Goal: Task Accomplishment & Management: Manage account settings

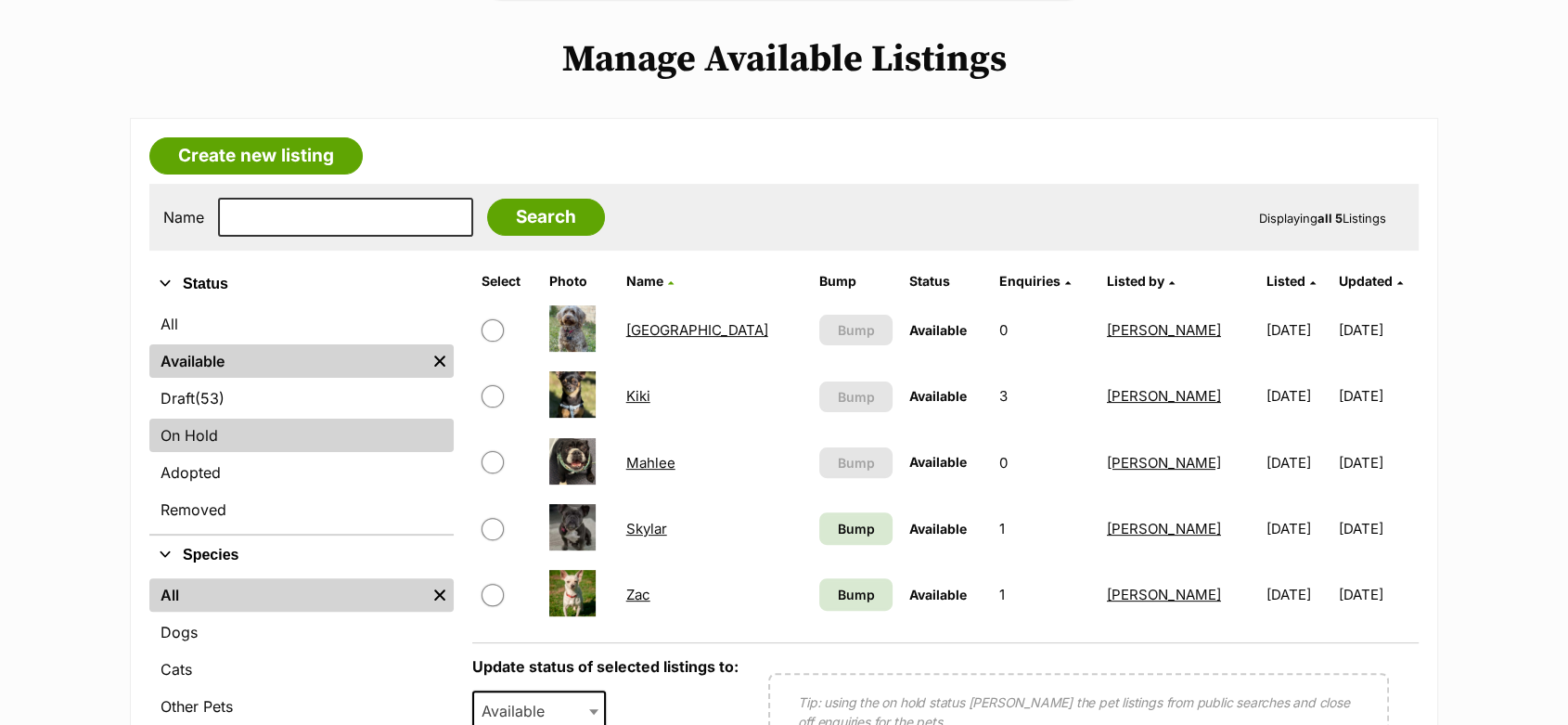
click at [181, 433] on link "On Hold" at bounding box center [301, 434] width 304 height 33
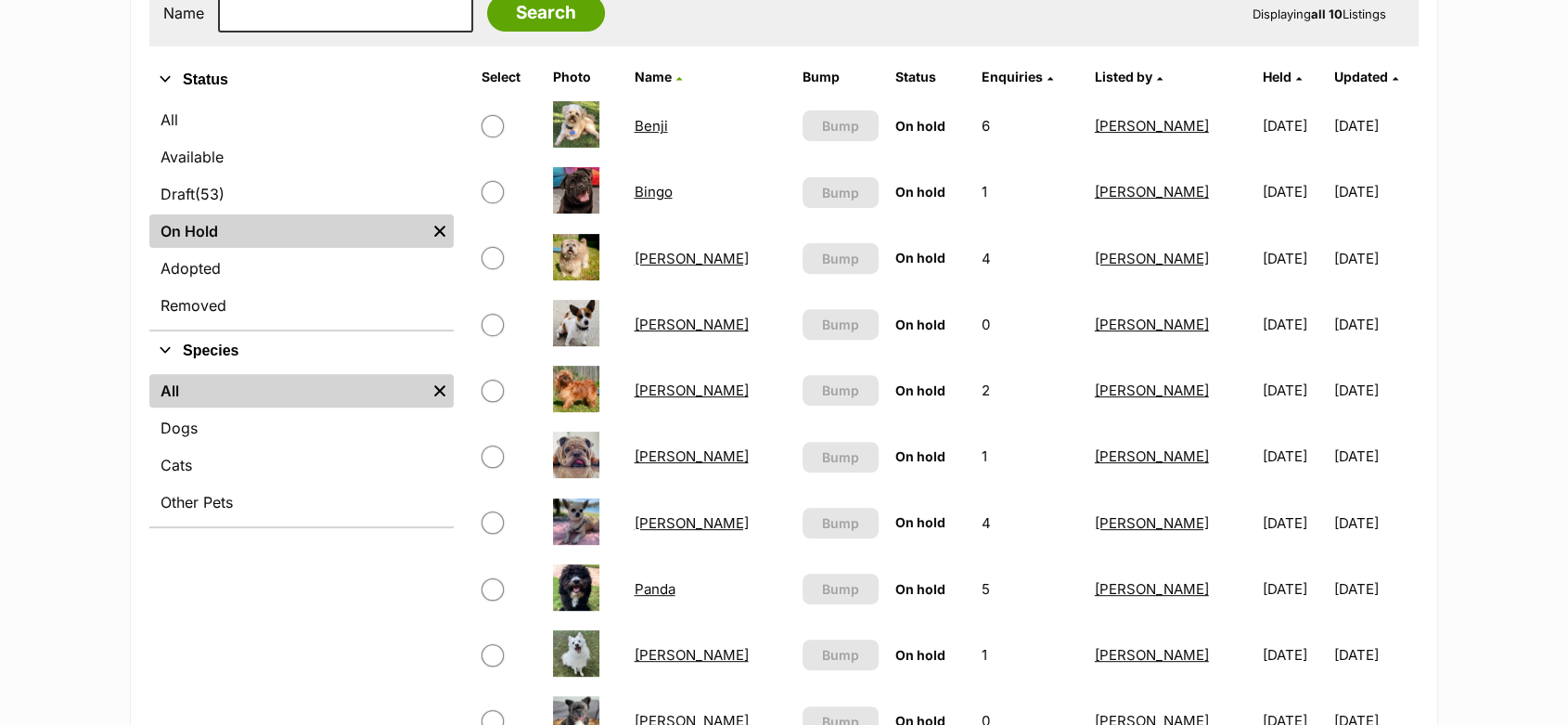
scroll to position [618, 0]
click at [682, 523] on link "[PERSON_NAME]" at bounding box center [690, 521] width 114 height 18
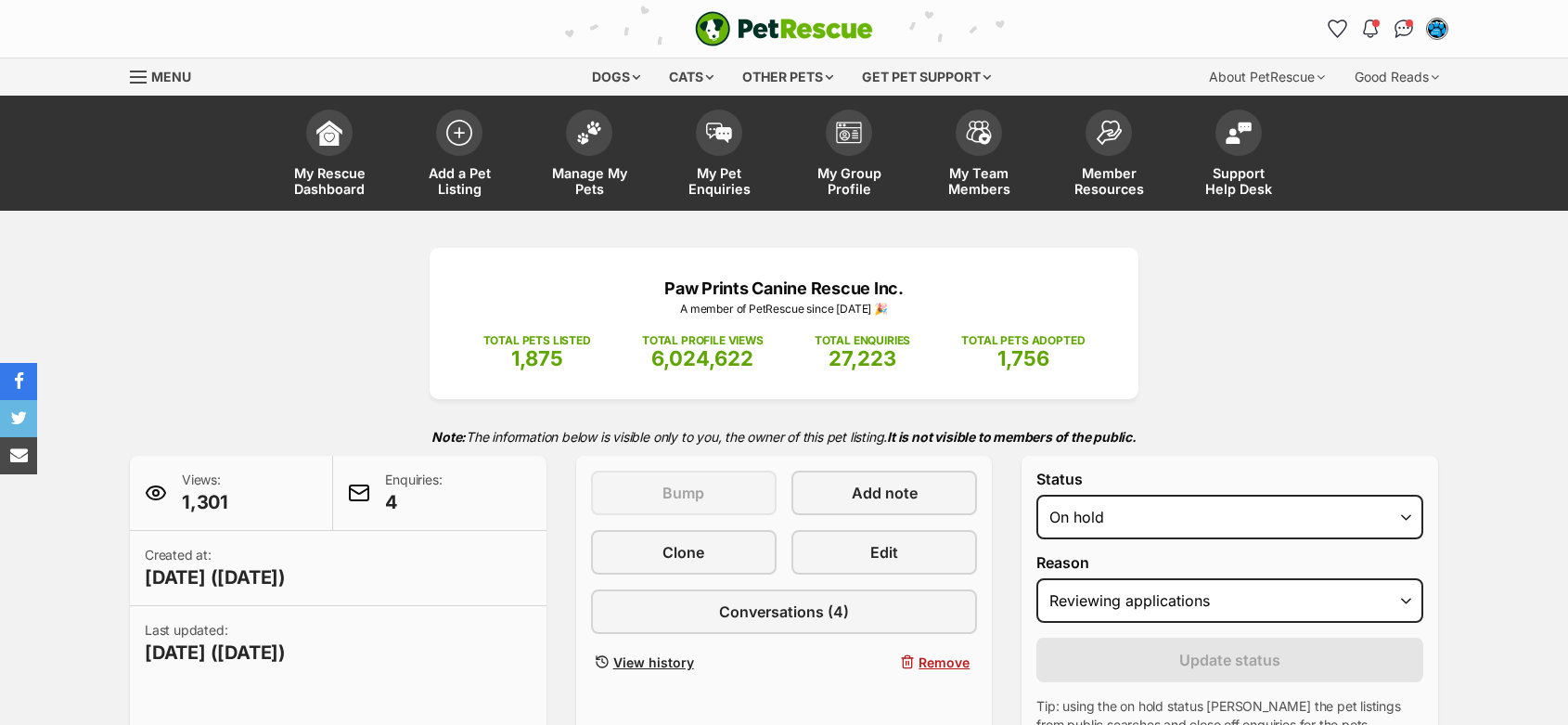
select select "reviewing_applications"
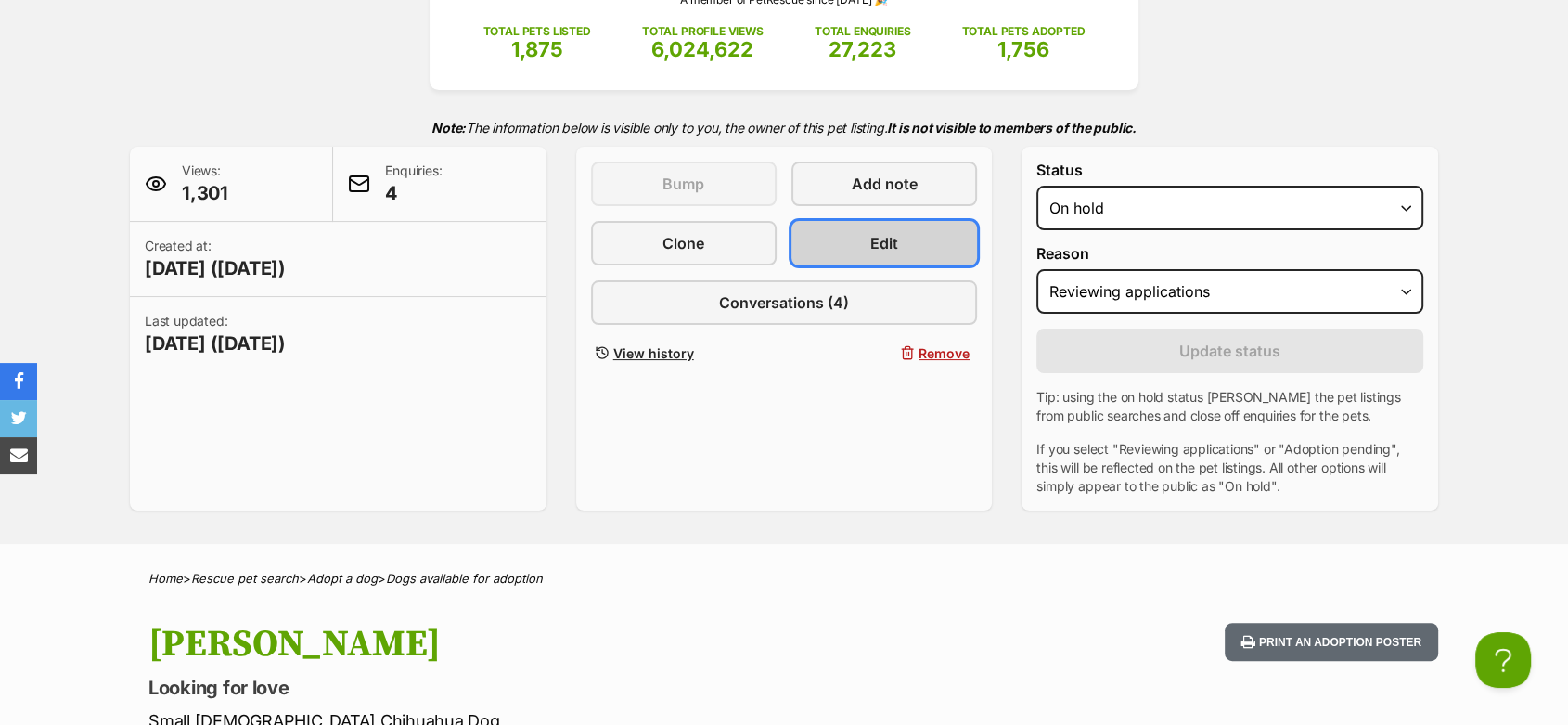
click at [859, 250] on link "Edit" at bounding box center [884, 243] width 185 height 44
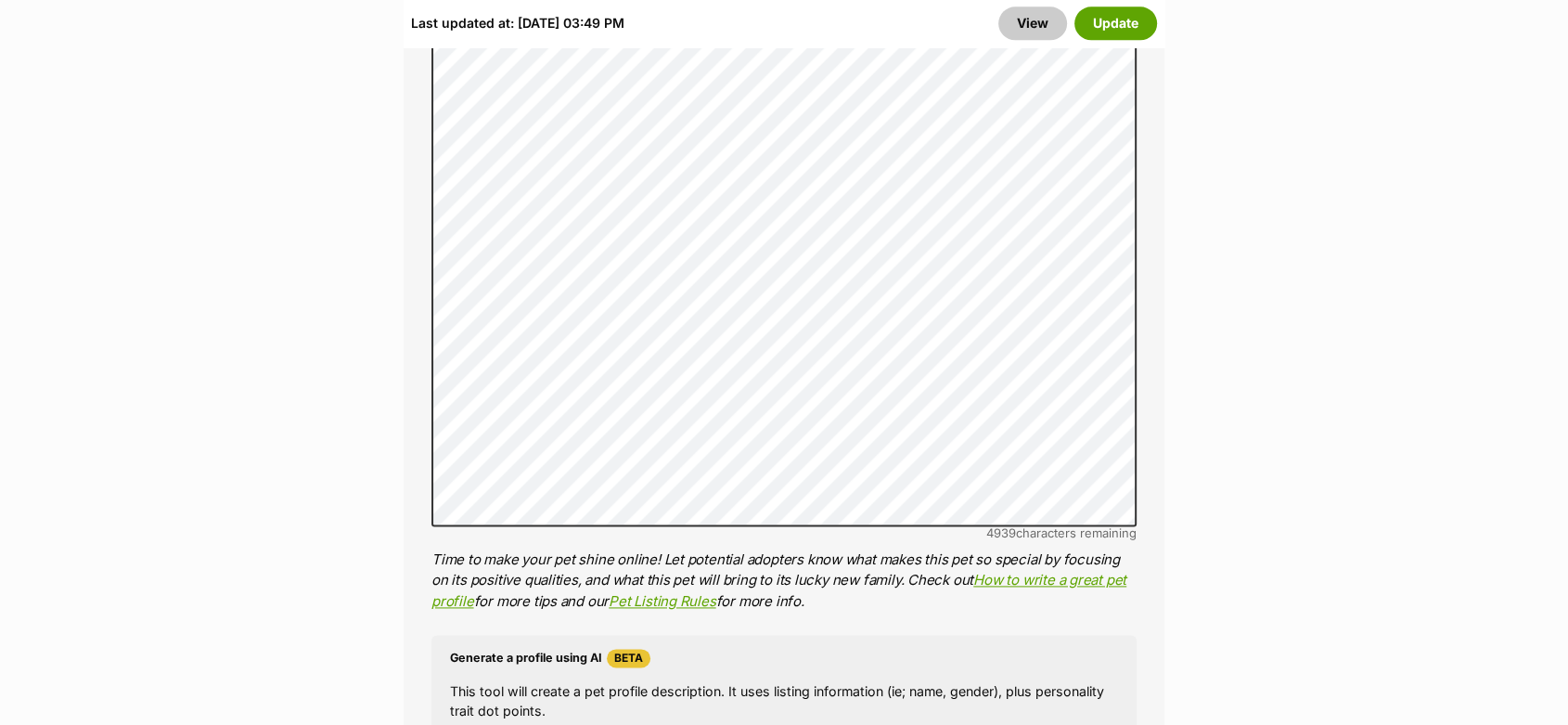
scroll to position [2474, 0]
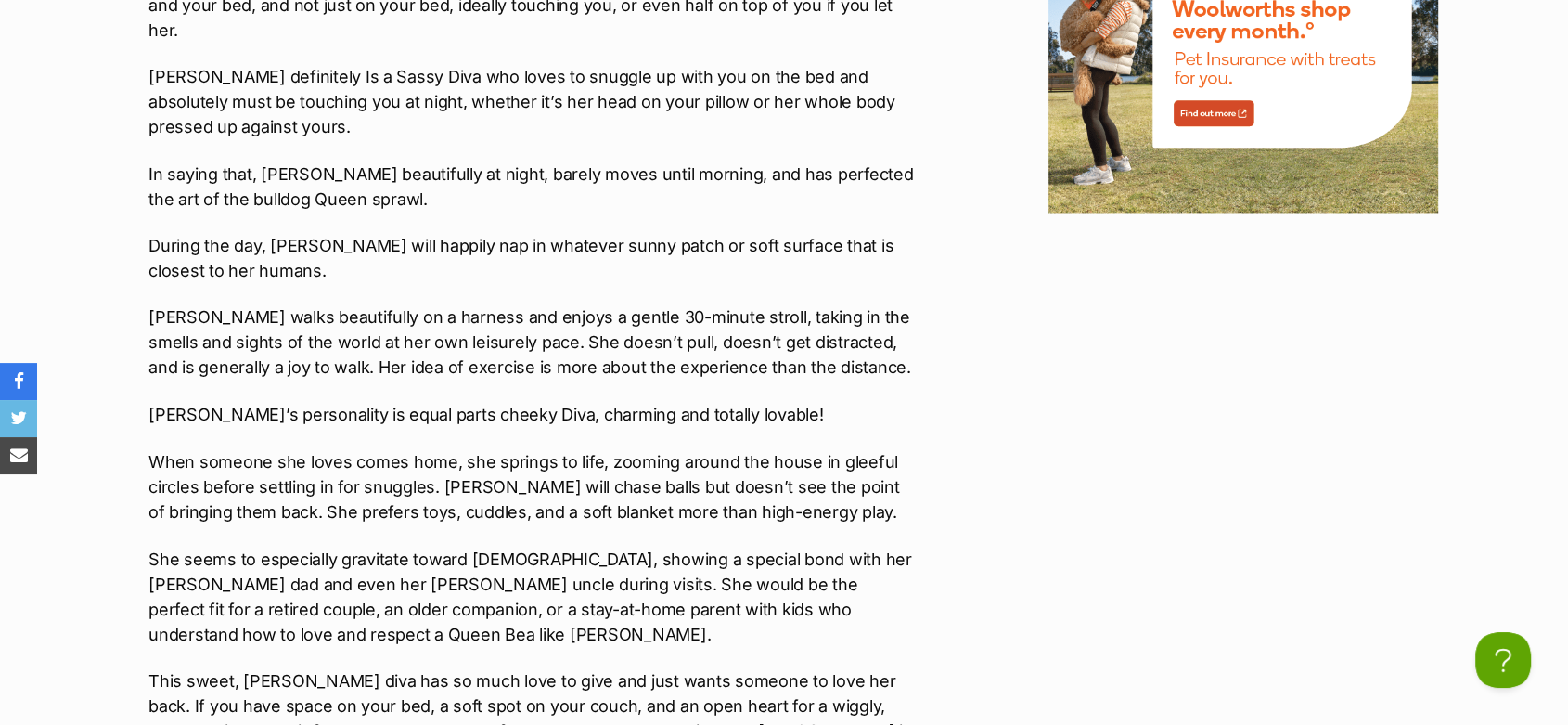
scroll to position [3196, 0]
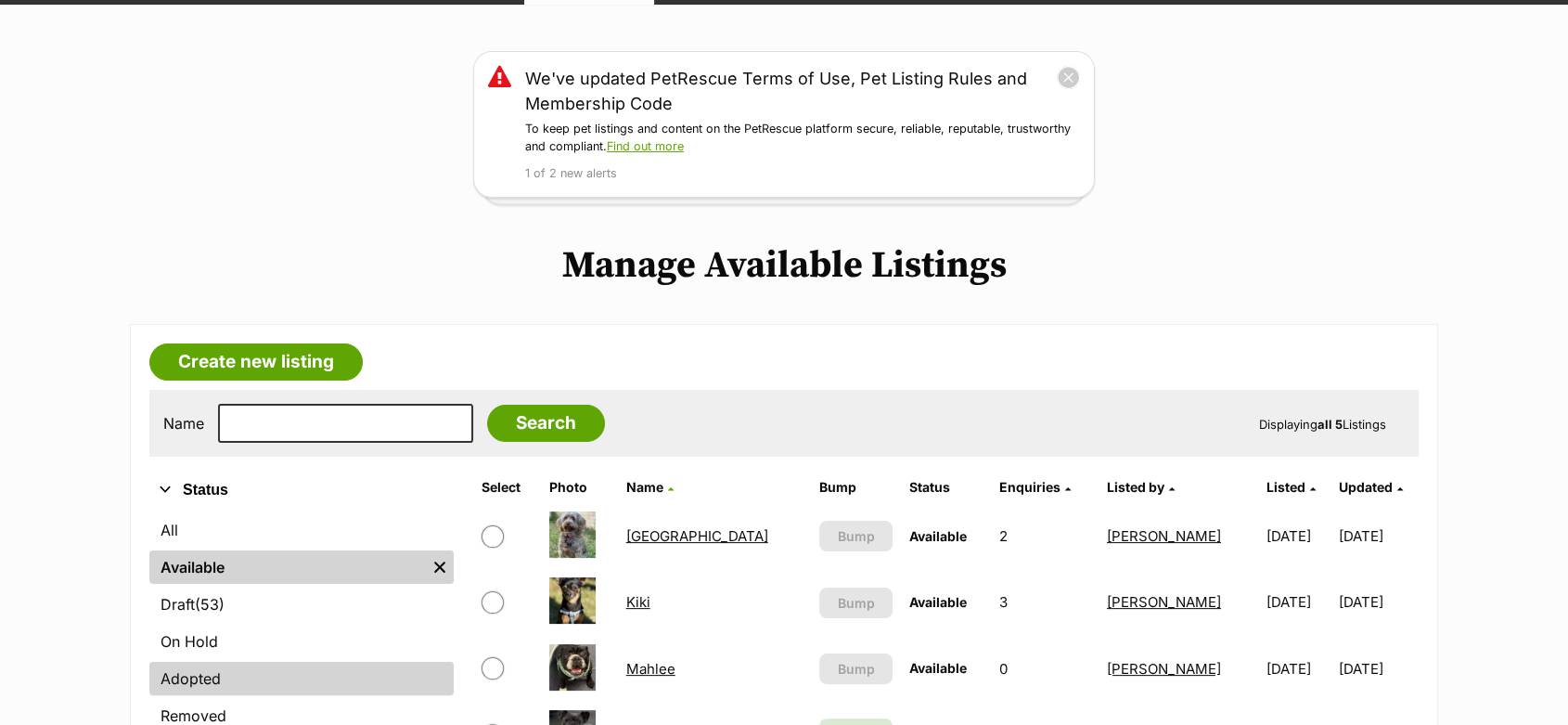
click at [181, 674] on link "Adopted" at bounding box center [301, 678] width 304 height 33
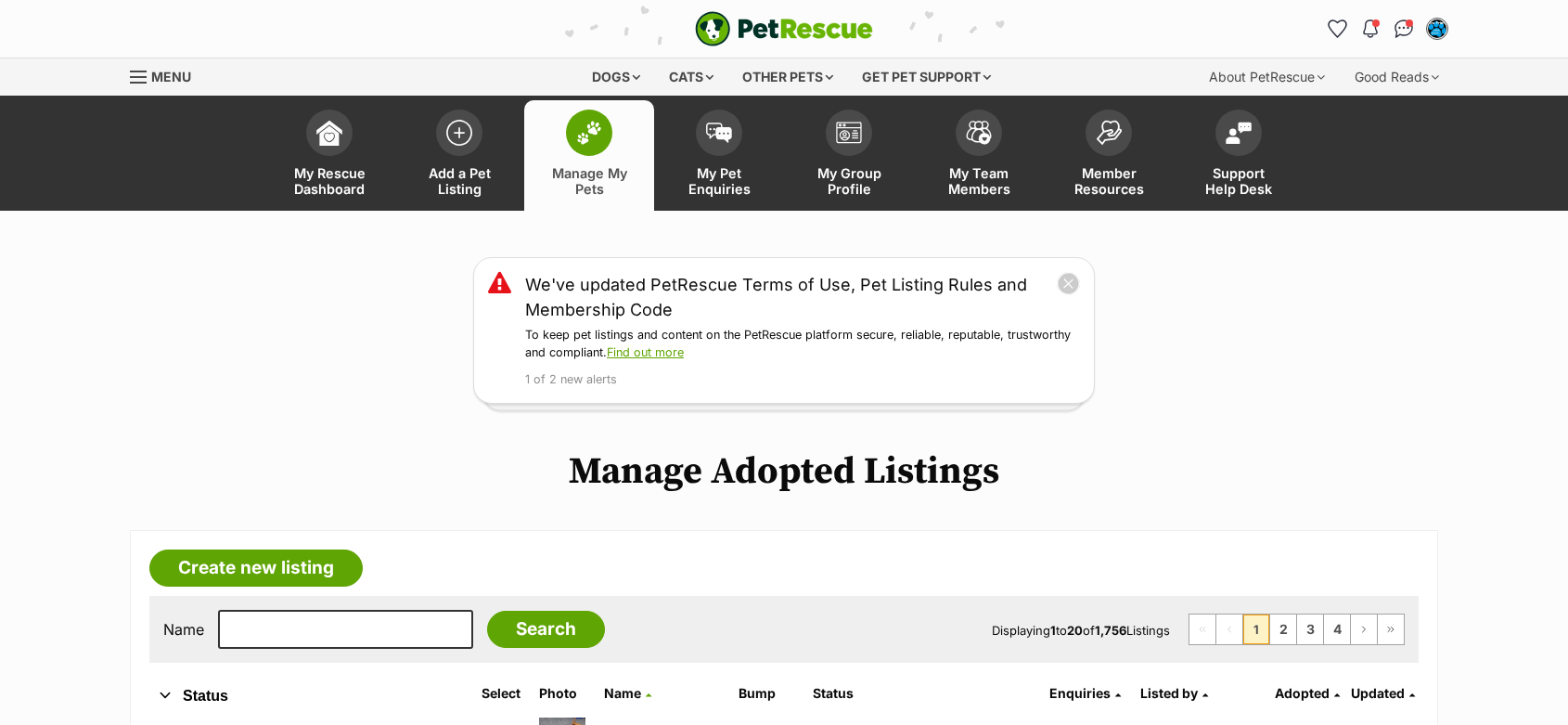
click at [291, 610] on input "text" at bounding box center [345, 629] width 255 height 39
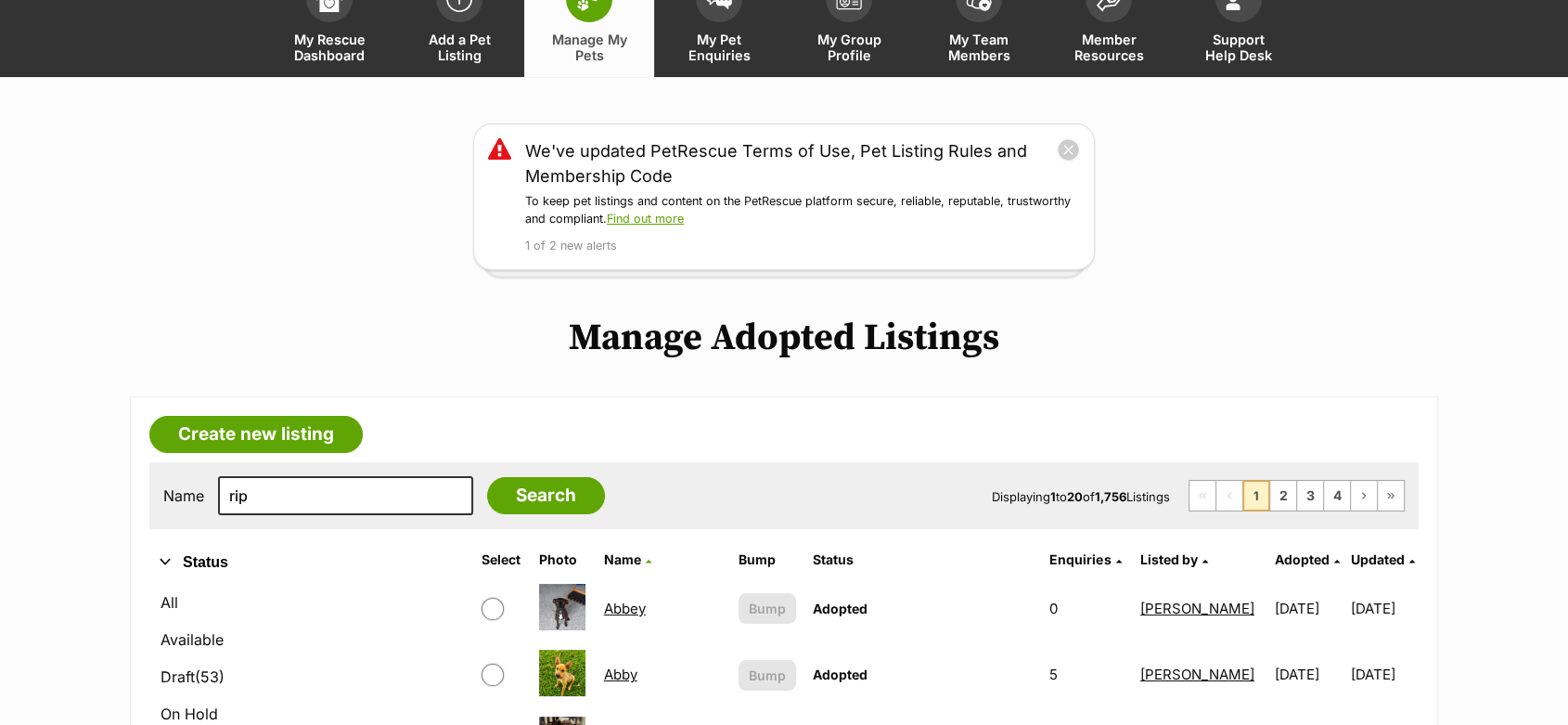
type input "rip"
click at [487, 477] on input "Search" at bounding box center [545, 495] width 118 height 37
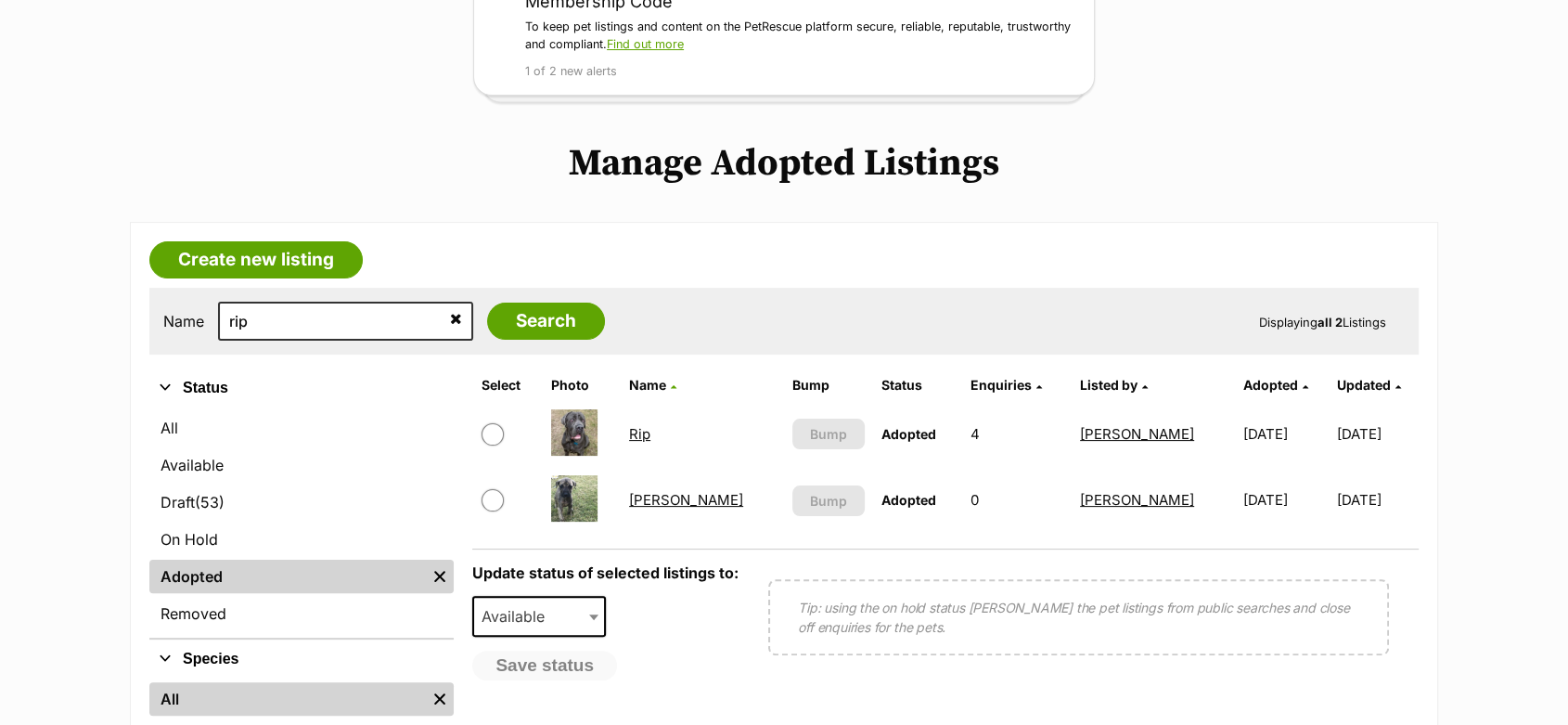
scroll to position [309, 0]
click at [658, 423] on td "Rip" at bounding box center [701, 433] width 161 height 64
click at [650, 435] on link "Rip" at bounding box center [639, 432] width 22 height 18
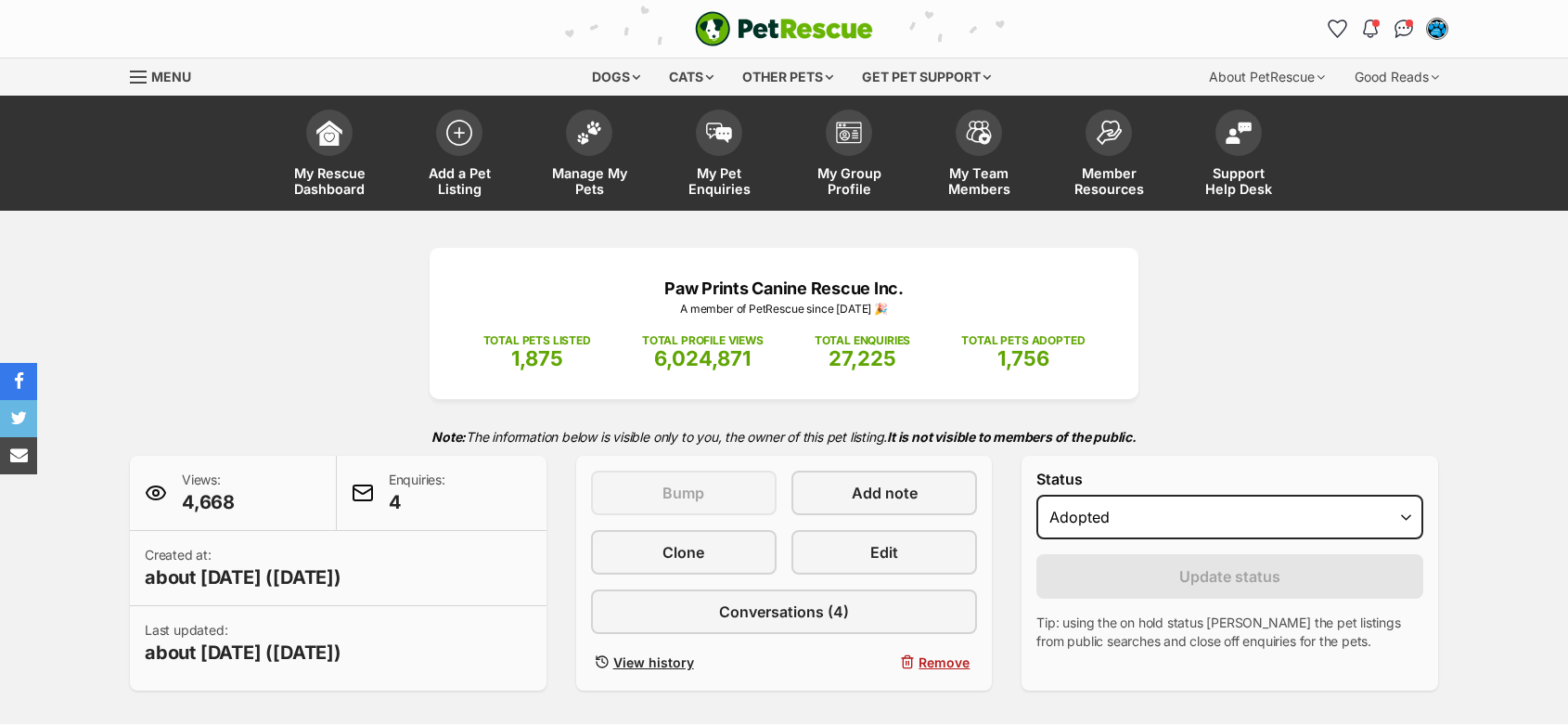
click at [923, 534] on link "Edit" at bounding box center [884, 552] width 185 height 44
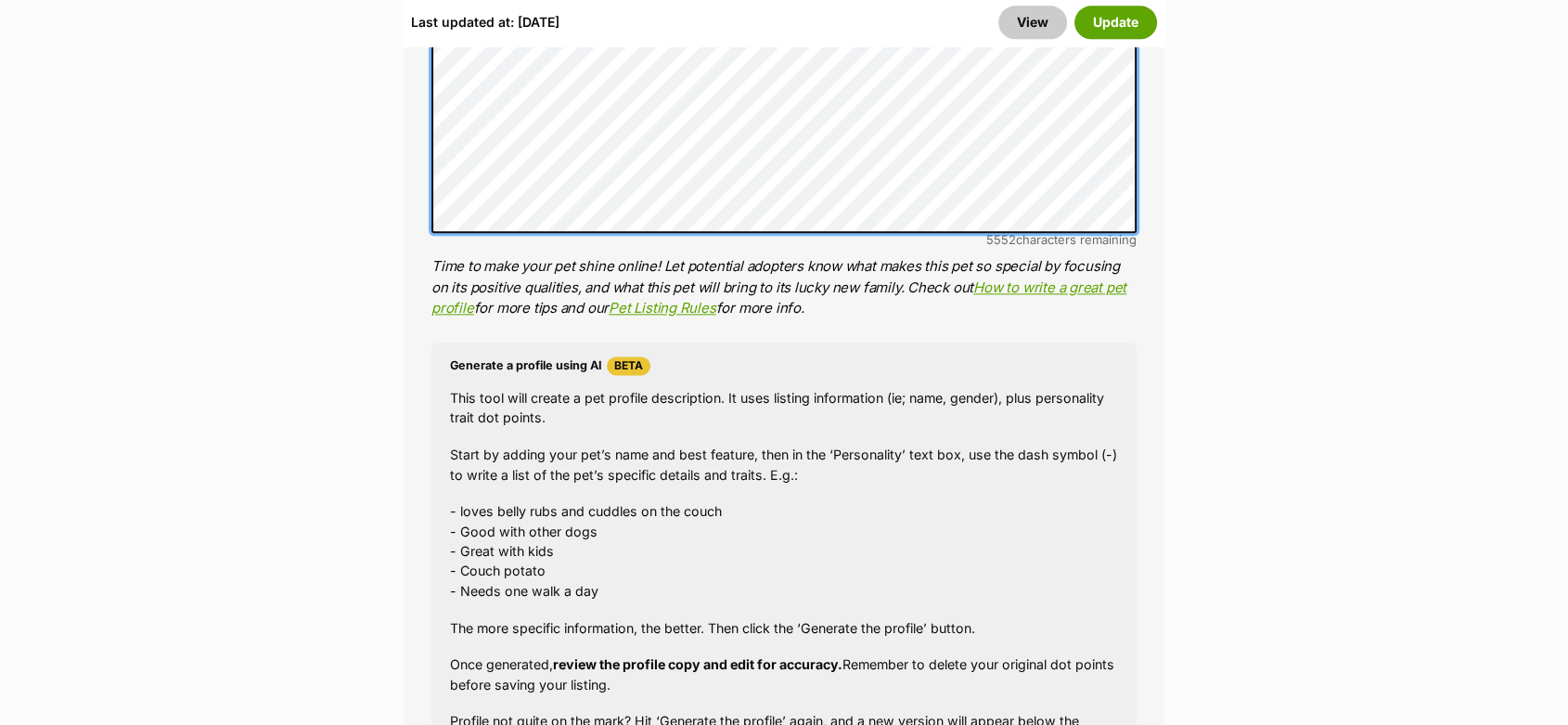
scroll to position [2315, 0]
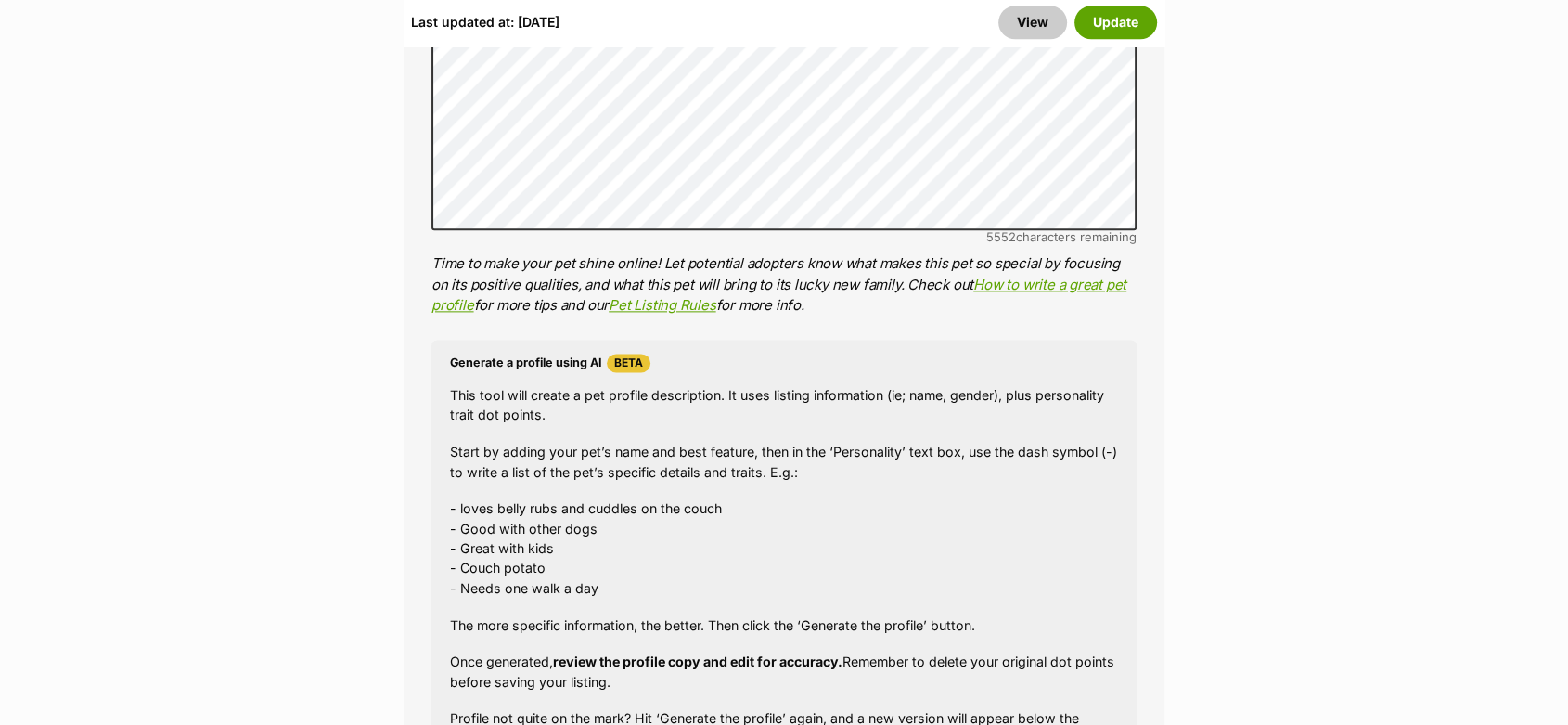
drag, startPoint x: 243, startPoint y: 551, endPoint x: 107, endPoint y: 213, distance: 364.3
